Goal: Task Accomplishment & Management: Use online tool/utility

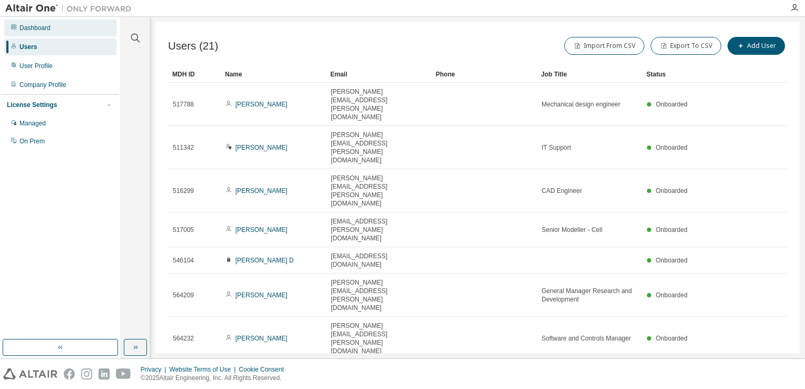
click at [65, 23] on div "Dashboard" at bounding box center [60, 28] width 112 height 17
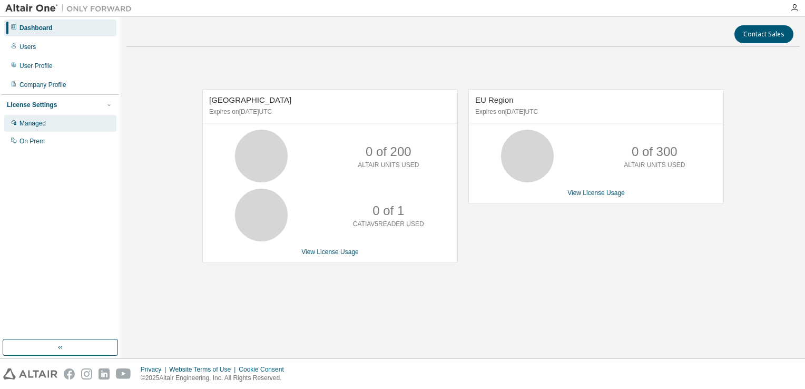
click at [37, 131] on div "Managed" at bounding box center [60, 123] width 112 height 17
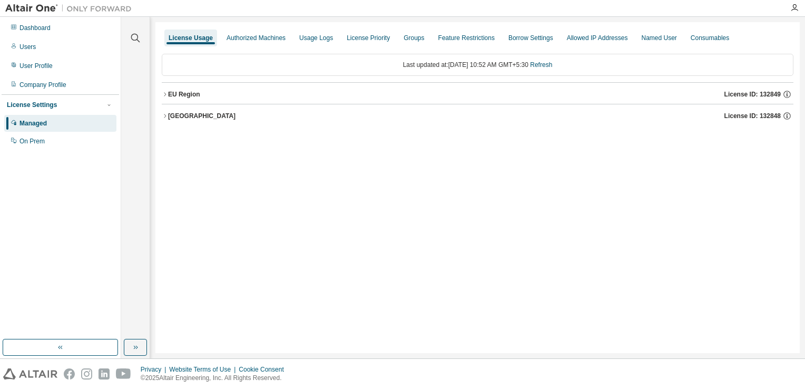
click at [162, 100] on button "EU Region License ID: 132849" at bounding box center [478, 94] width 632 height 23
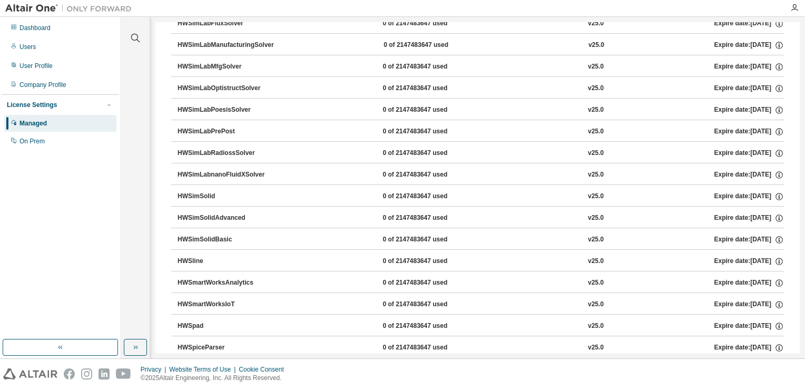
scroll to position [11167, 0]
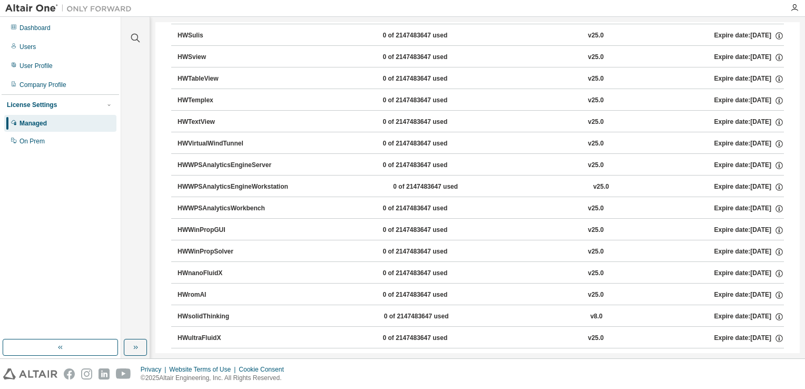
click at [167, 383] on icon "button" at bounding box center [165, 386] width 6 height 6
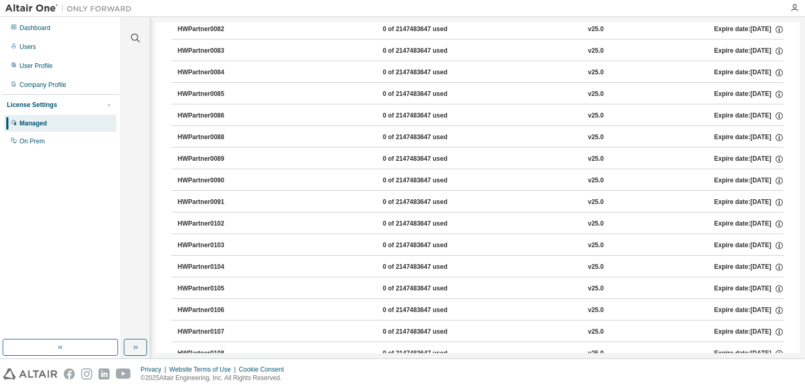
scroll to position [6407, 0]
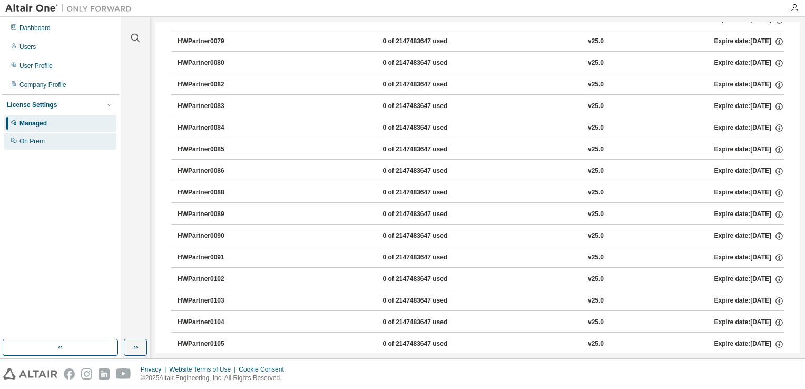
click at [96, 142] on div "On Prem" at bounding box center [60, 141] width 112 height 17
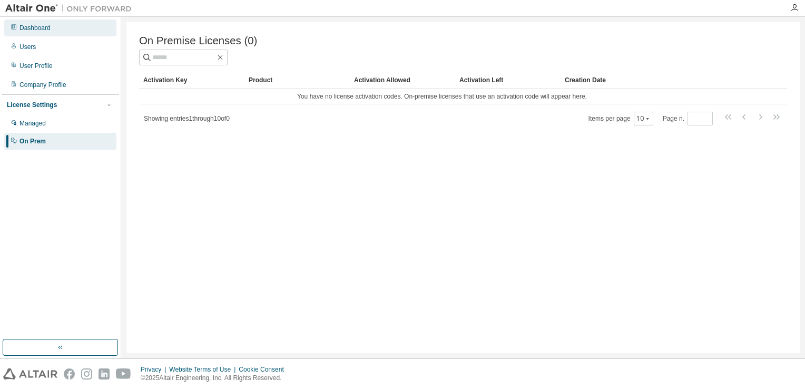
click at [53, 34] on div "Dashboard" at bounding box center [60, 28] width 112 height 17
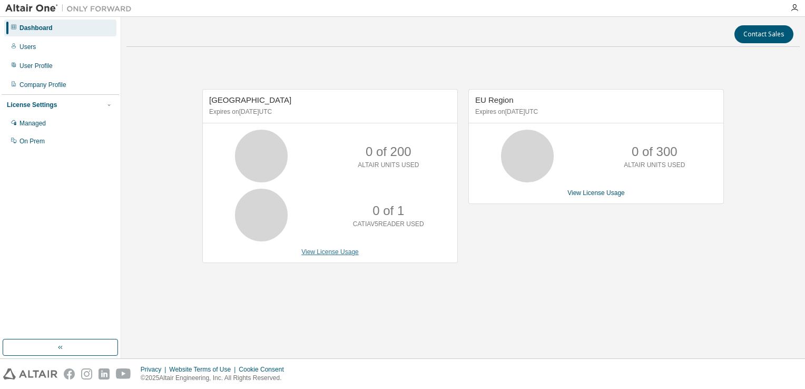
click at [339, 249] on link "View License Usage" at bounding box center [330, 251] width 57 height 7
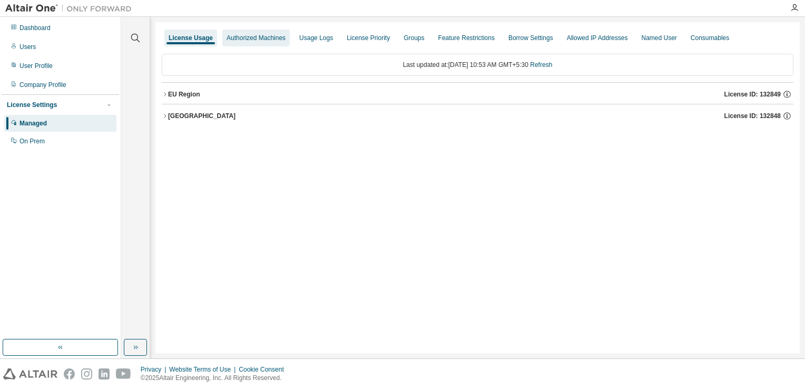
click at [252, 37] on div "Authorized Machines" at bounding box center [256, 38] width 59 height 8
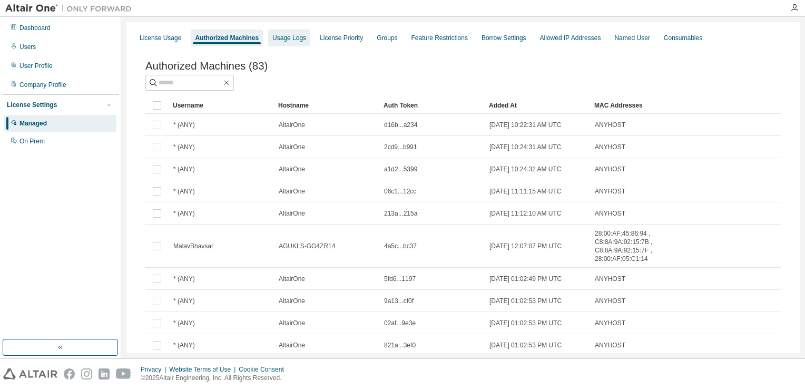
click at [294, 40] on div "Usage Logs" at bounding box center [290, 38] width 34 height 8
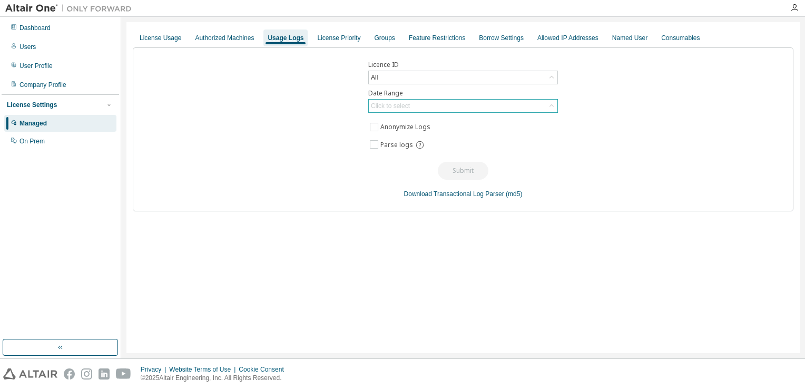
click at [405, 105] on div "Click to select" at bounding box center [390, 106] width 39 height 8
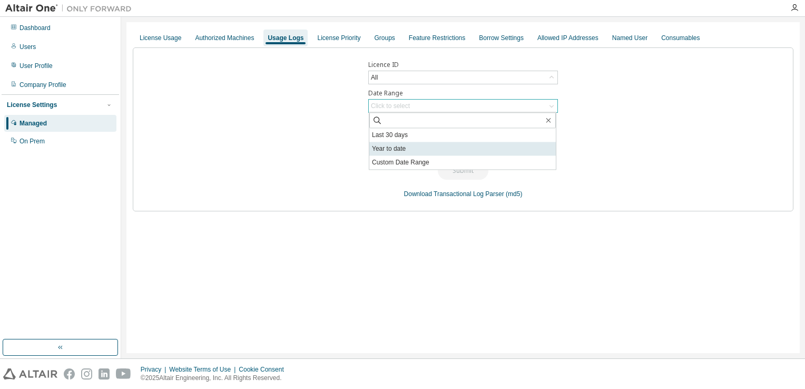
click at [405, 150] on li "Year to date" at bounding box center [463, 149] width 187 height 14
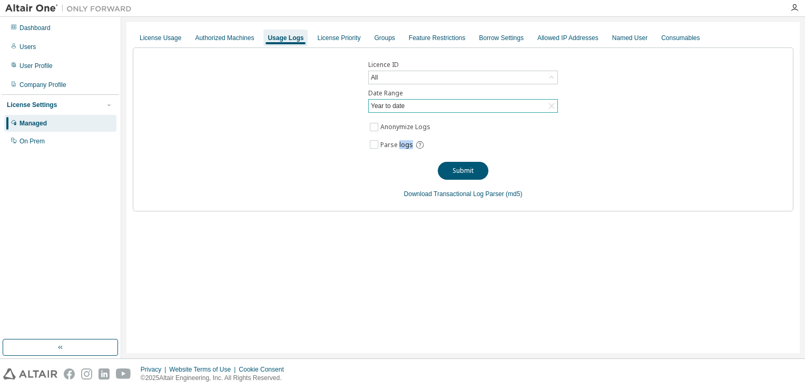
click at [405, 150] on label "Parse logs" at bounding box center [405, 145] width 49 height 14
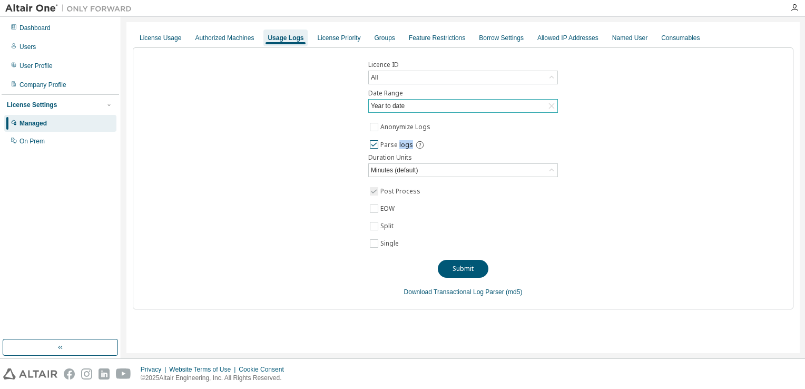
click at [405, 150] on label "Parse logs" at bounding box center [405, 145] width 49 height 14
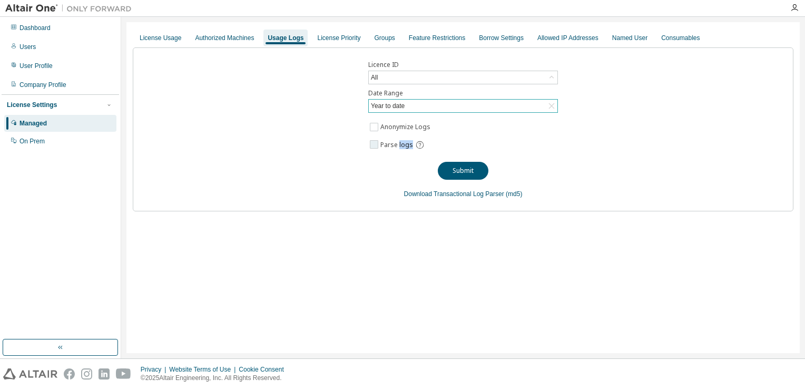
click at [405, 150] on label "Parse logs" at bounding box center [405, 145] width 49 height 14
click at [462, 177] on button "Submit" at bounding box center [463, 171] width 51 height 18
click at [442, 191] on link "Download Transactional Log Parser" at bounding box center [454, 193] width 100 height 7
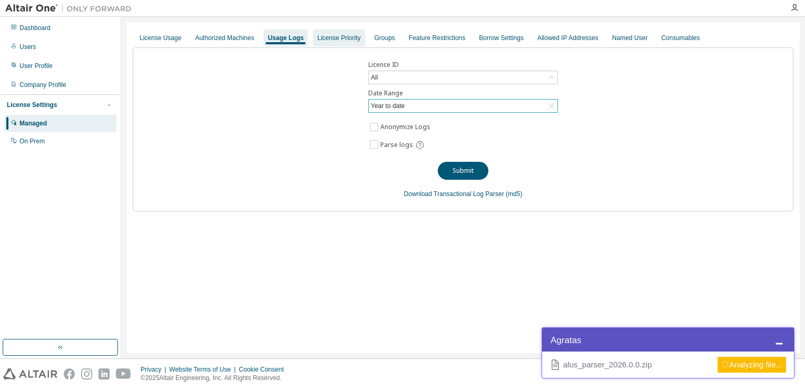
click at [344, 39] on div "License Priority" at bounding box center [338, 38] width 43 height 8
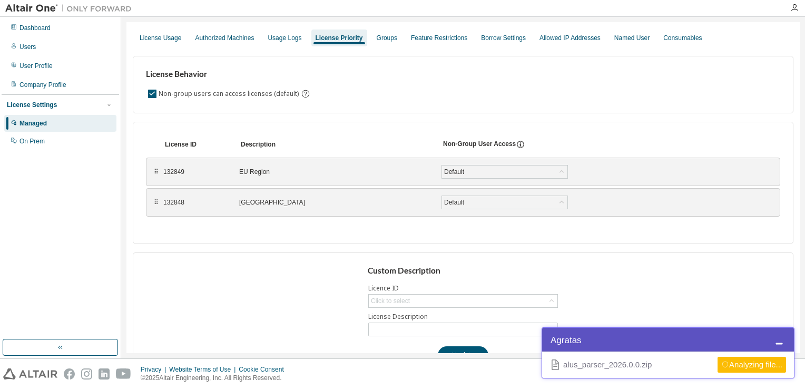
click at [775, 337] on icon at bounding box center [779, 339] width 13 height 13
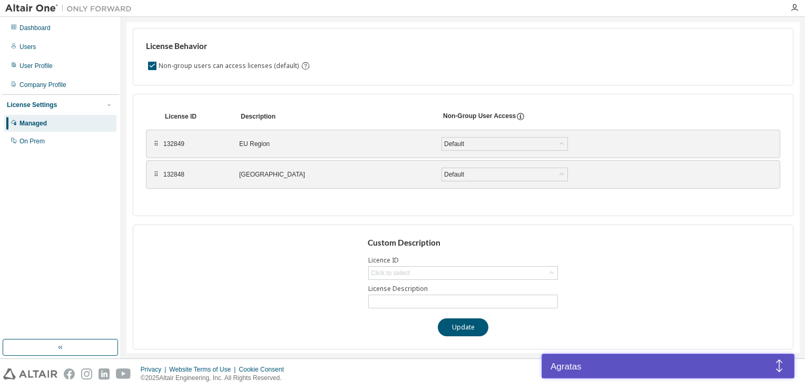
scroll to position [27, 0]
click at [782, 367] on icon at bounding box center [779, 365] width 13 height 13
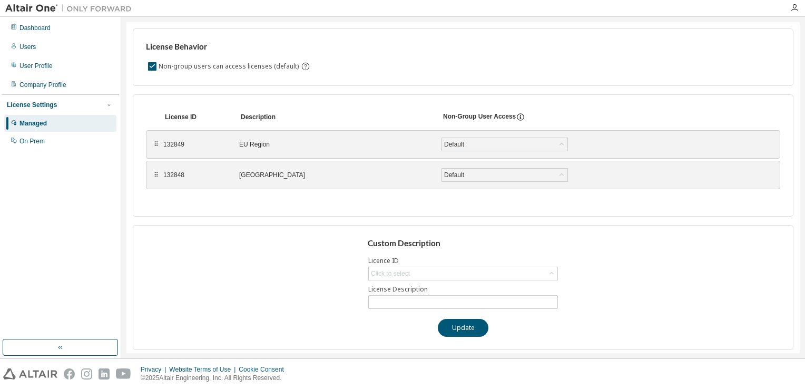
scroll to position [0, 0]
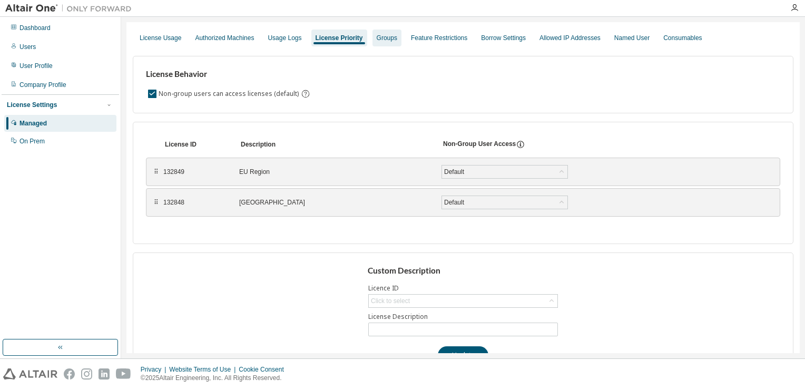
click at [388, 35] on div "Groups" at bounding box center [387, 38] width 21 height 8
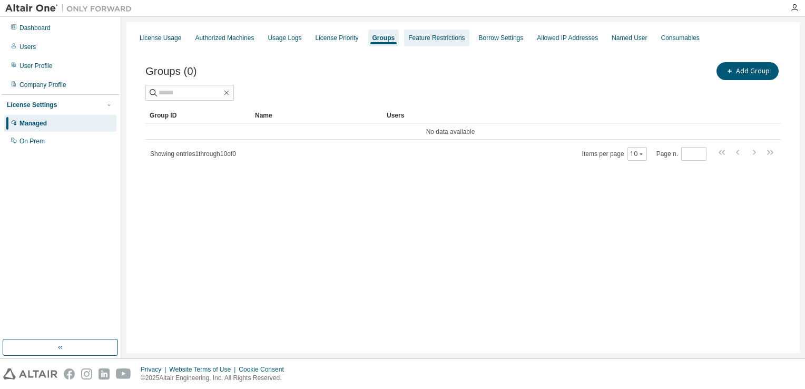
click at [449, 37] on div "Feature Restrictions" at bounding box center [437, 38] width 56 height 8
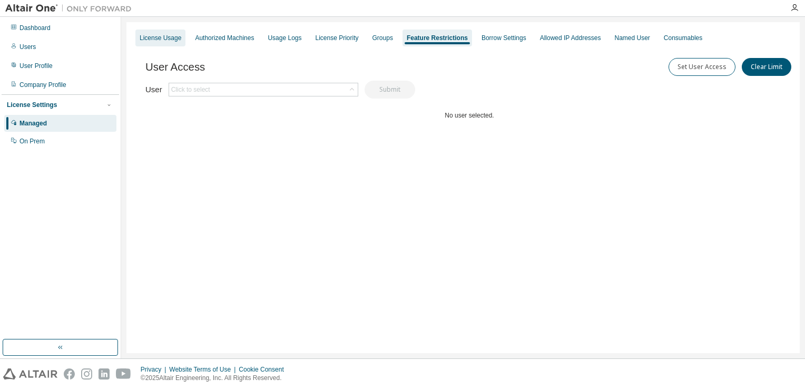
click at [177, 35] on div "License Usage" at bounding box center [161, 38] width 42 height 8
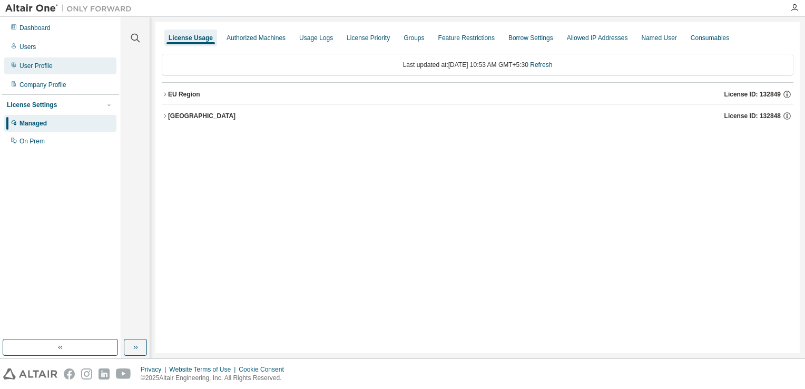
click at [66, 65] on div "User Profile" at bounding box center [60, 65] width 112 height 17
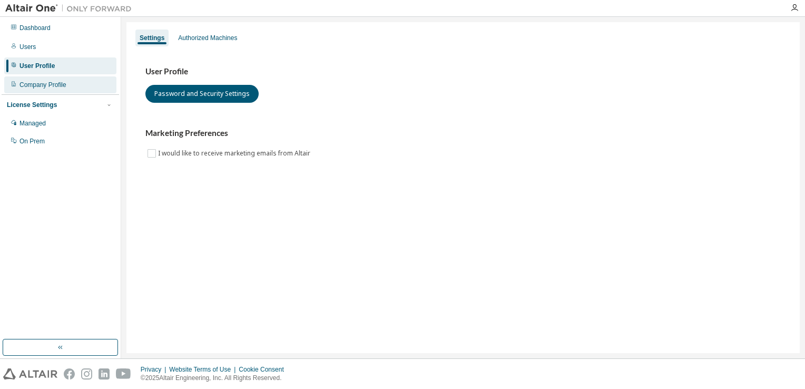
click at [71, 83] on div "Company Profile" at bounding box center [60, 84] width 112 height 17
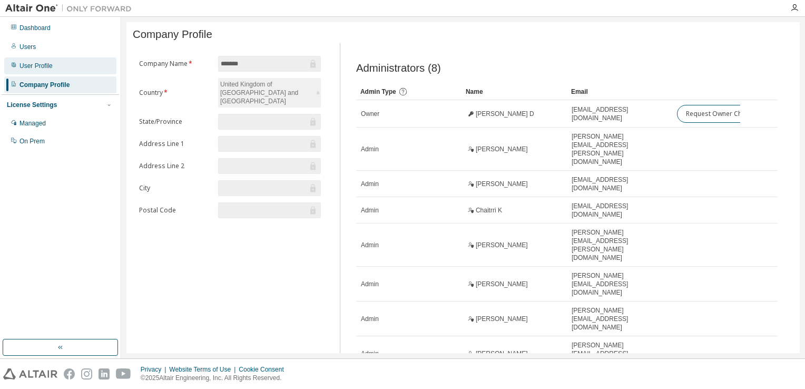
click at [40, 60] on div "User Profile" at bounding box center [60, 65] width 112 height 17
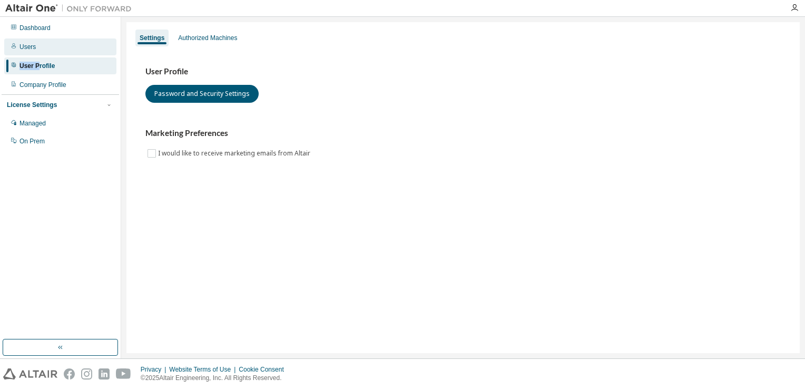
drag, startPoint x: 40, startPoint y: 60, endPoint x: 37, endPoint y: 43, distance: 17.0
click at [37, 43] on div "Dashboard Users User Profile Company Profile License Settings Managed On Prem" at bounding box center [61, 84] width 118 height 132
click at [37, 43] on div "Users" at bounding box center [60, 46] width 112 height 17
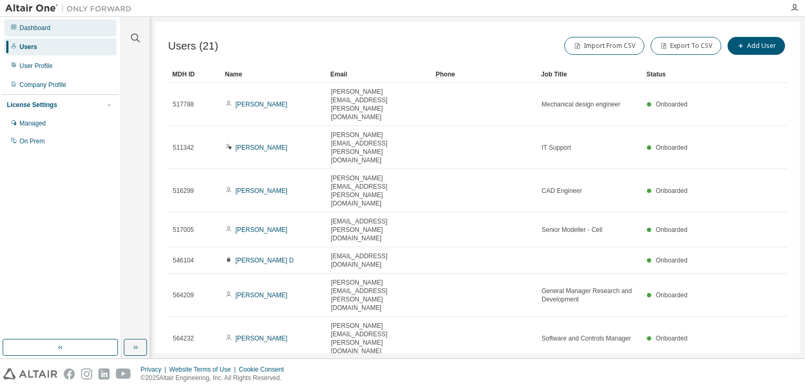
click at [47, 27] on div "Dashboard" at bounding box center [35, 28] width 31 height 8
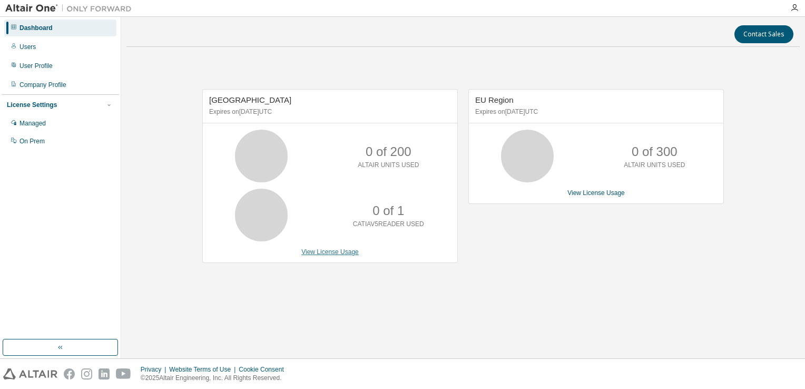
click at [342, 249] on link "View License Usage" at bounding box center [330, 251] width 57 height 7
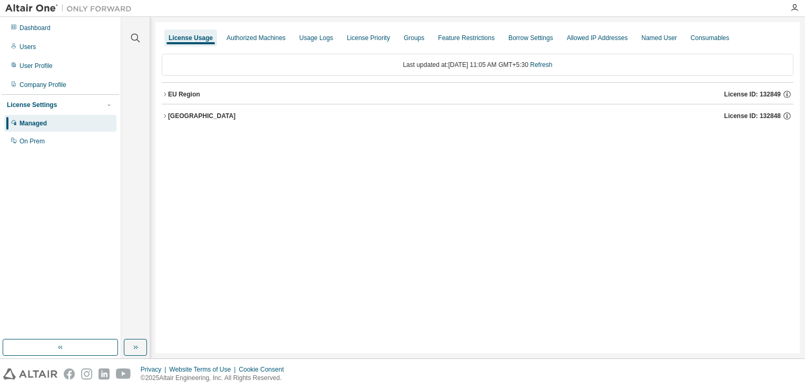
click at [295, 95] on div "EU Region License ID: 132849" at bounding box center [481, 94] width 626 height 9
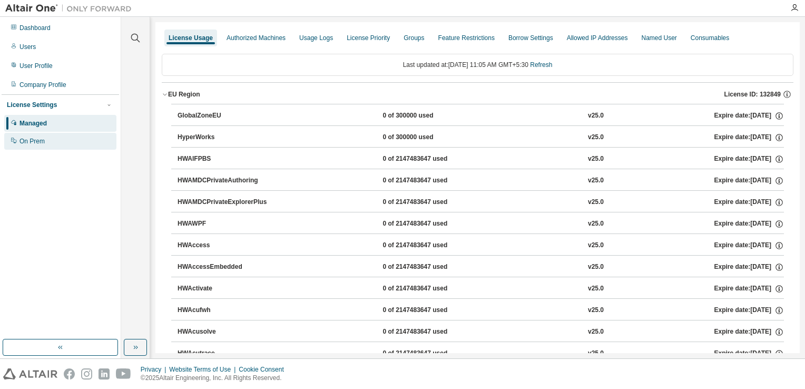
drag, startPoint x: 51, startPoint y: 145, endPoint x: 63, endPoint y: 142, distance: 13.2
click at [52, 145] on div "On Prem" at bounding box center [60, 141] width 112 height 17
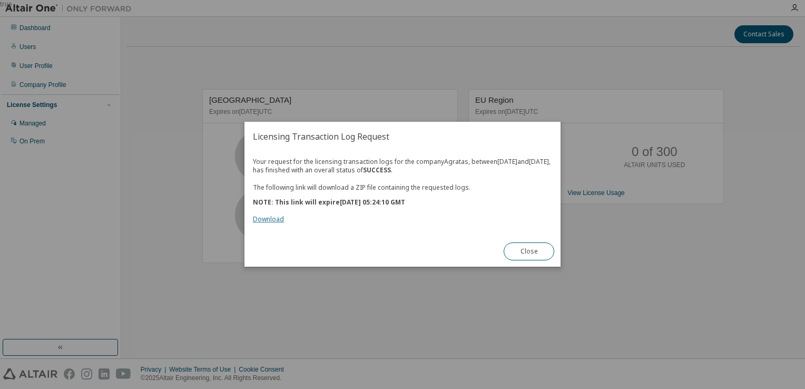
click at [276, 222] on link "Download" at bounding box center [268, 219] width 31 height 9
click at [518, 258] on button "Close" at bounding box center [529, 252] width 51 height 18
